Goal: Information Seeking & Learning: Learn about a topic

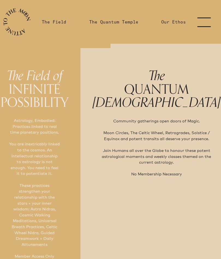
click at [205, 12] on link "menu" at bounding box center [207, 22] width 27 height 44
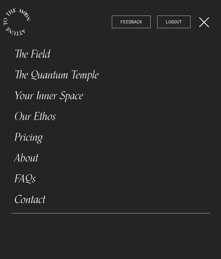
click at [45, 56] on link "The Field" at bounding box center [110, 54] width 199 height 21
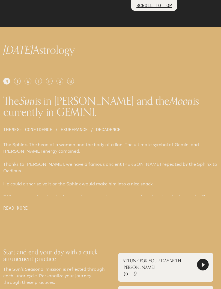
scroll to position [247, 0]
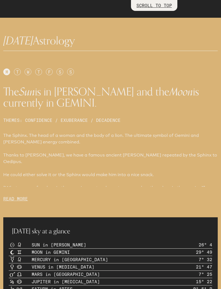
click at [17, 72] on div "T" at bounding box center [17, 72] width 7 height 7
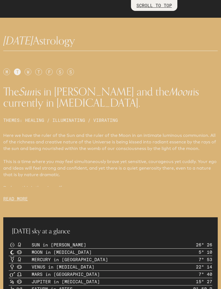
click at [17, 199] on p "READ MORE" at bounding box center [110, 199] width 215 height 7
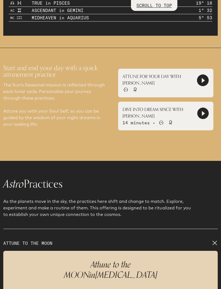
scroll to position [707, 0]
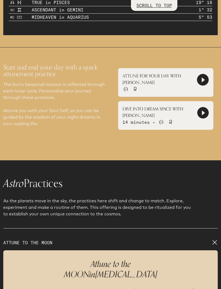
click at [203, 83] on icon at bounding box center [202, 79] width 11 height 11
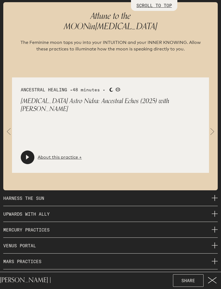
scroll to position [963, 0]
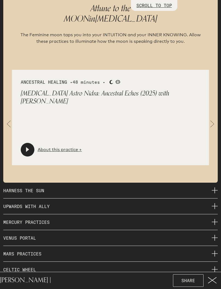
click at [212, 119] on span at bounding box center [212, 124] width 11 height 11
click at [217, 119] on span at bounding box center [212, 124] width 11 height 11
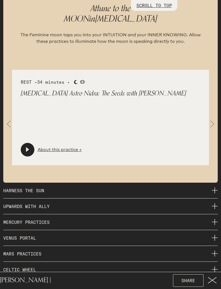
click at [212, 119] on span at bounding box center [212, 124] width 11 height 11
click at [217, 119] on span at bounding box center [212, 124] width 11 height 11
click at [216, 121] on span at bounding box center [212, 124] width 11 height 11
click at [4, 122] on span at bounding box center [8, 124] width 11 height 11
click at [4, 120] on span at bounding box center [8, 124] width 11 height 11
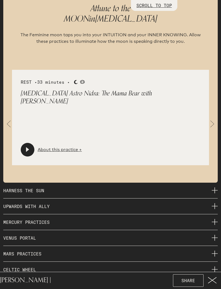
click at [8, 121] on span at bounding box center [8, 124] width 11 height 11
click at [10, 120] on span at bounding box center [8, 124] width 11 height 11
click at [63, 147] on link "About this practice +" at bounding box center [60, 150] width 44 height 7
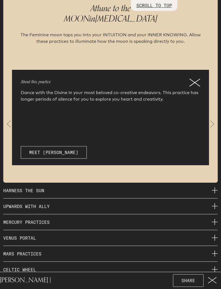
click at [195, 79] on icon at bounding box center [195, 82] width 10 height 7
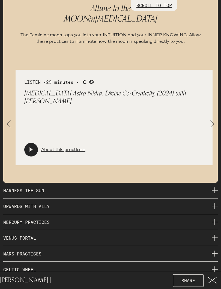
click at [4, 120] on span at bounding box center [8, 124] width 11 height 11
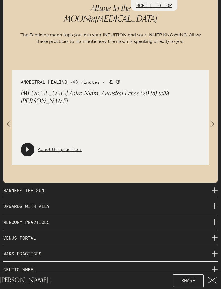
click at [215, 119] on span at bounding box center [212, 124] width 11 height 11
click at [213, 119] on span at bounding box center [212, 124] width 11 height 11
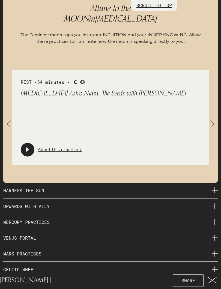
click at [61, 147] on link "About this practice +" at bounding box center [60, 150] width 44 height 7
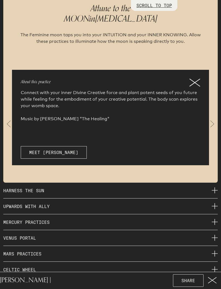
click at [194, 79] on icon at bounding box center [195, 83] width 11 height 8
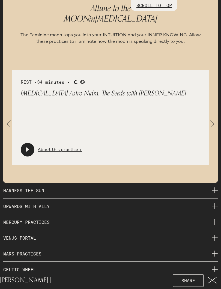
click at [217, 119] on span at bounding box center [212, 124] width 11 height 11
click at [213, 119] on span at bounding box center [212, 124] width 11 height 11
click at [56, 147] on link "About this practice +" at bounding box center [60, 150] width 44 height 7
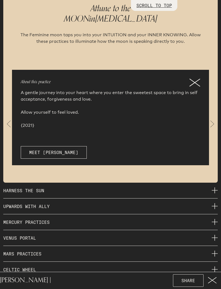
click at [196, 79] on icon at bounding box center [195, 82] width 10 height 7
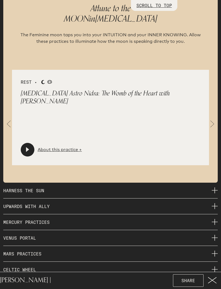
click at [26, 143] on div at bounding box center [28, 150] width 14 height 14
click at [217, 115] on div "REST • Moon [MEDICAL_DATA] [MEDICAL_DATA] Astro Nidra: The Womb of the Heart wi…" at bounding box center [110, 118] width 215 height 96
click at [218, 120] on span at bounding box center [212, 124] width 11 height 11
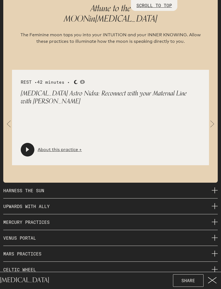
click at [214, 122] on span at bounding box center [212, 124] width 11 height 11
click at [218, 116] on div "ANCESTRAL HEALING • 48 minutes • Moon [MEDICAL_DATA] [MEDICAL_DATA] Astro Nidra…" at bounding box center [110, 118] width 215 height 96
click at [218, 117] on div "ANCESTRAL HEALING • 48 minutes • Moon [MEDICAL_DATA] [MEDICAL_DATA] Astro Nidra…" at bounding box center [110, 118] width 215 height 96
click at [214, 120] on span at bounding box center [212, 124] width 11 height 11
click at [27, 147] on icon at bounding box center [27, 149] width 5 height 5
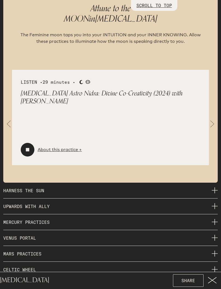
click at [124, 187] on p "HARNESS THE SUN" at bounding box center [110, 191] width 215 height 16
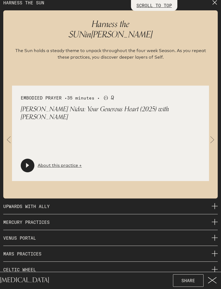
click at [212, 138] on span at bounding box center [212, 140] width 11 height 11
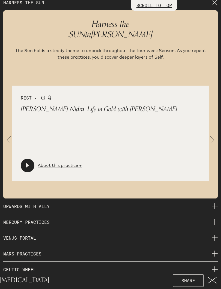
click at [212, 136] on span at bounding box center [212, 140] width 11 height 11
click at [212, 135] on span at bounding box center [212, 140] width 11 height 11
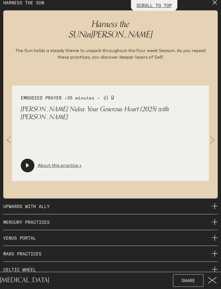
click at [212, 135] on span at bounding box center [212, 140] width 11 height 11
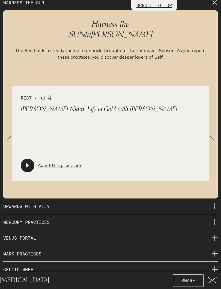
click at [61, 162] on link "About this practice +" at bounding box center [60, 165] width 44 height 7
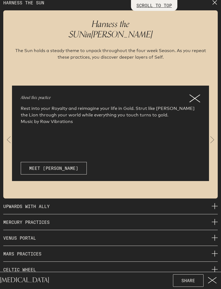
click at [194, 94] on icon at bounding box center [195, 98] width 11 height 8
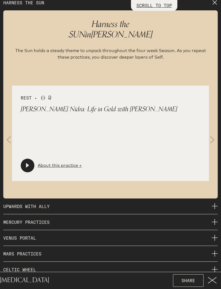
click at [212, 135] on span at bounding box center [212, 140] width 11 height 11
click at [218, 135] on span at bounding box center [212, 140] width 11 height 11
click at [60, 162] on link "About this practice +" at bounding box center [60, 165] width 44 height 7
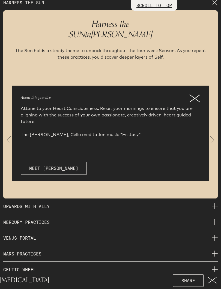
click at [195, 97] on icon at bounding box center [195, 98] width 11 height 8
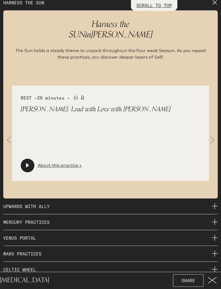
click at [213, 136] on span at bounding box center [212, 140] width 11 height 11
click at [60, 162] on link "About this practice +" at bounding box center [60, 165] width 44 height 7
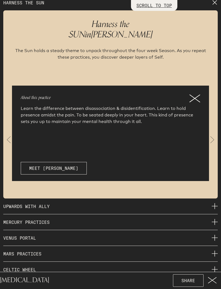
click at [195, 95] on icon at bounding box center [195, 98] width 10 height 7
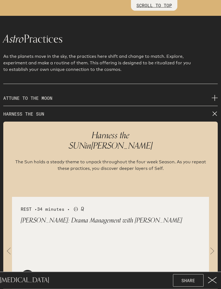
scroll to position [848, 0]
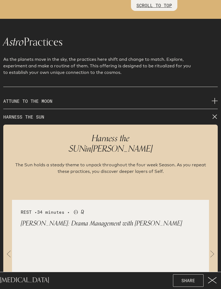
click at [119, 111] on p "HARNESS THE SUN" at bounding box center [110, 116] width 215 height 15
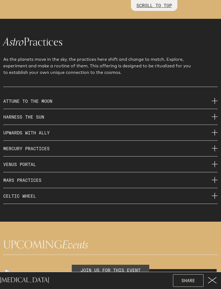
click at [116, 96] on p "ATTUNE TO THE MOON" at bounding box center [110, 102] width 215 height 16
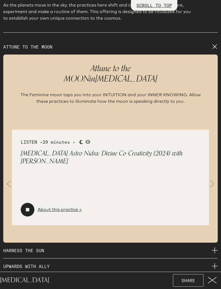
scroll to position [905, 0]
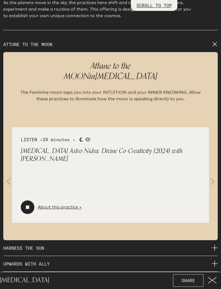
click at [28, 206] on icon at bounding box center [28, 208] width 4 height 4
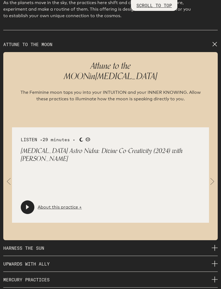
click at [25, 201] on div at bounding box center [28, 208] width 14 height 14
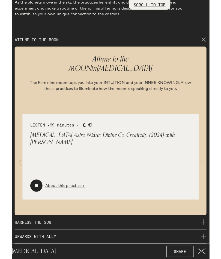
scroll to position [920, 0]
